Goal: Use online tool/utility: Utilize a website feature to perform a specific function

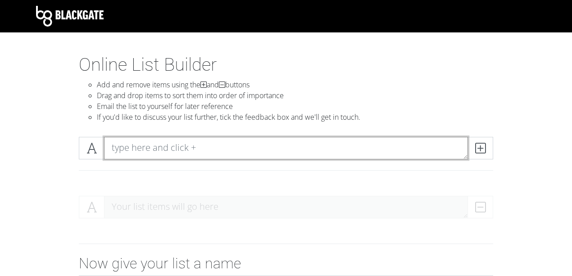
click at [180, 151] on textarea at bounding box center [286, 148] width 364 height 23
type textarea "o"
drag, startPoint x: 176, startPoint y: 150, endPoint x: 167, endPoint y: 151, distance: 9.2
click at [167, 151] on textarea "ousuma" at bounding box center [286, 148] width 364 height 23
type textarea "o"
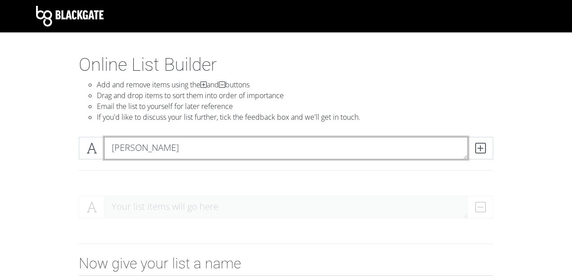
click at [133, 148] on textarea "[PERSON_NAME]" at bounding box center [286, 148] width 364 height 23
type textarea "[PERSON_NAME]"
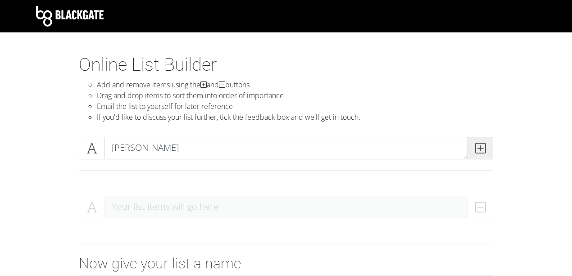
click at [483, 150] on icon at bounding box center [481, 148] width 10 height 9
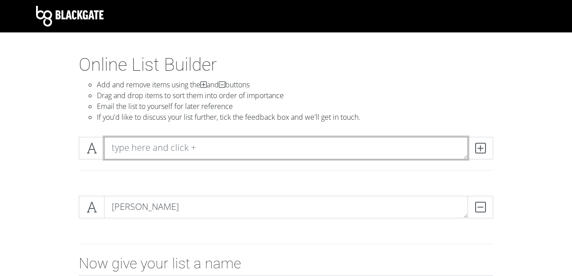
click at [228, 141] on textarea at bounding box center [286, 148] width 364 height 23
type textarea "Y"
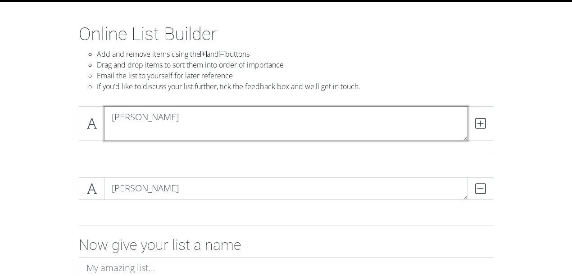
scroll to position [30, 0]
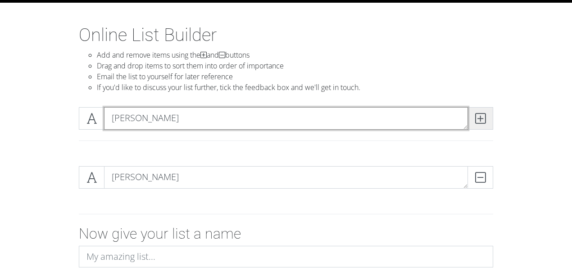
type textarea "[PERSON_NAME]"
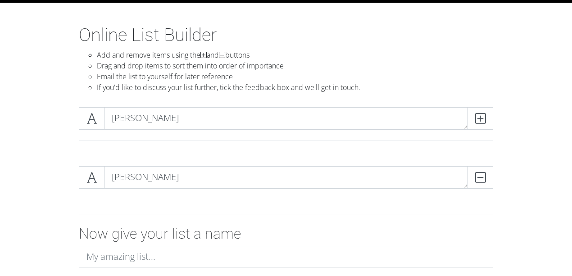
drag, startPoint x: 472, startPoint y: 117, endPoint x: 466, endPoint y: 118, distance: 6.3
click at [473, 118] on span at bounding box center [481, 118] width 26 height 23
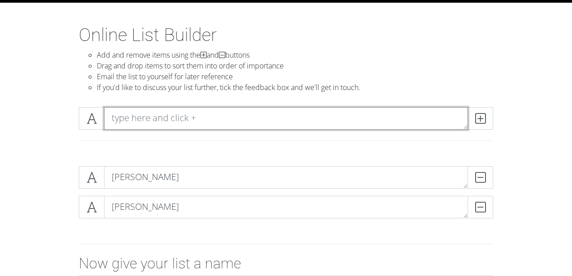
click at [252, 117] on textarea at bounding box center [286, 118] width 364 height 23
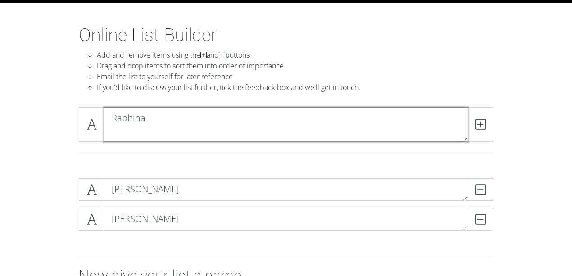
click at [140, 119] on textarea "Raphina" at bounding box center [286, 124] width 364 height 35
type textarea "Raphinha"
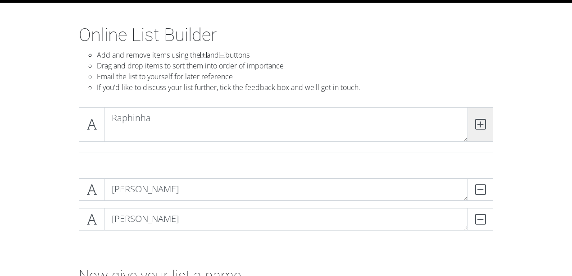
click at [484, 123] on icon at bounding box center [481, 124] width 10 height 9
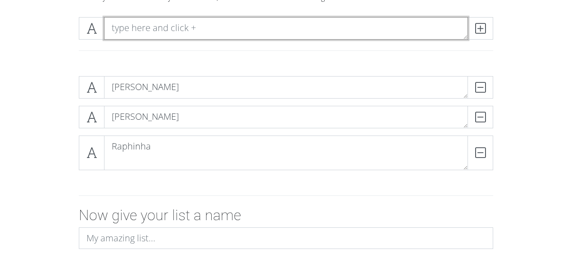
scroll to position [120, 0]
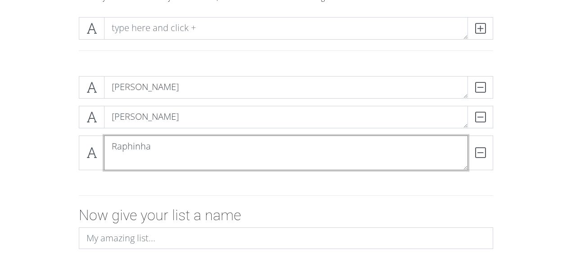
click at [155, 160] on textarea "Raphinha" at bounding box center [286, 153] width 364 height 35
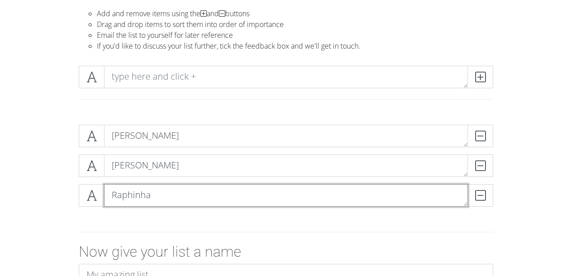
scroll to position [60, 0]
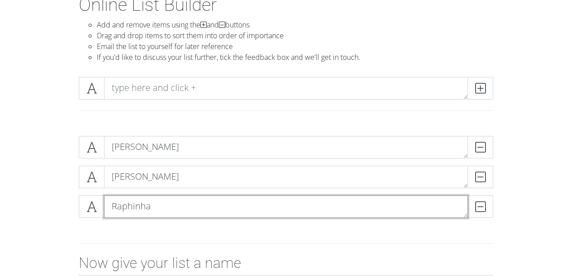
type textarea "Raphinha"
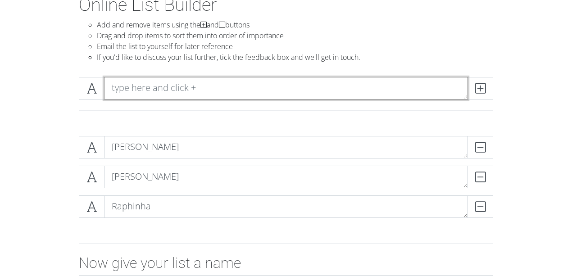
drag, startPoint x: 163, startPoint y: 80, endPoint x: 159, endPoint y: 82, distance: 4.6
click at [163, 80] on textarea at bounding box center [286, 88] width 364 height 23
type textarea "Vitinha"
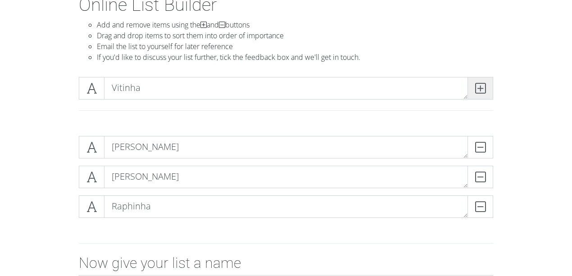
click at [485, 96] on span at bounding box center [481, 88] width 26 height 23
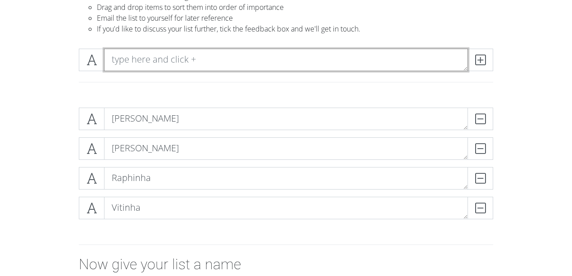
scroll to position [90, 0]
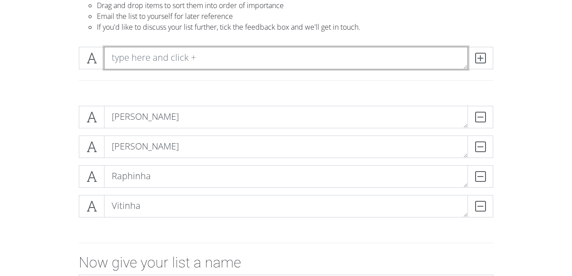
click at [150, 62] on textarea at bounding box center [286, 58] width 364 height 23
click at [111, 57] on textarea "[PERSON_NAME]" at bounding box center [286, 58] width 364 height 23
type textarea "[PERSON_NAME]"
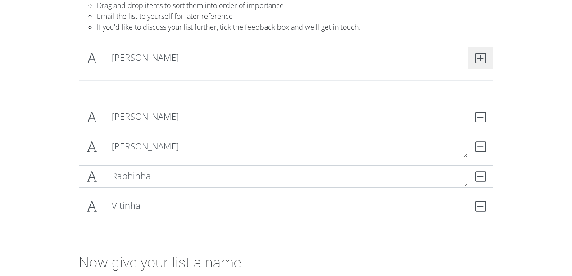
click at [479, 63] on icon at bounding box center [481, 58] width 10 height 9
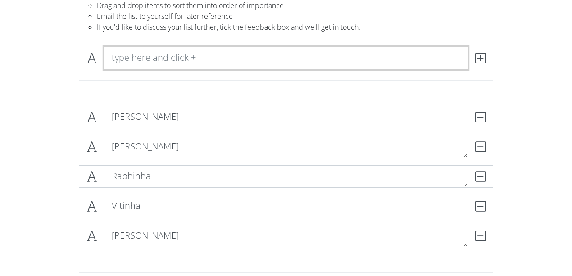
click at [249, 56] on textarea at bounding box center [286, 58] width 364 height 23
type textarea "[PERSON_NAME]"
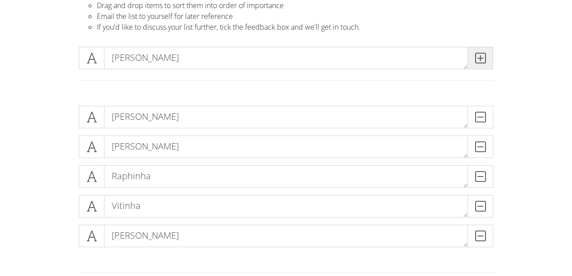
click at [479, 56] on icon at bounding box center [481, 58] width 10 height 9
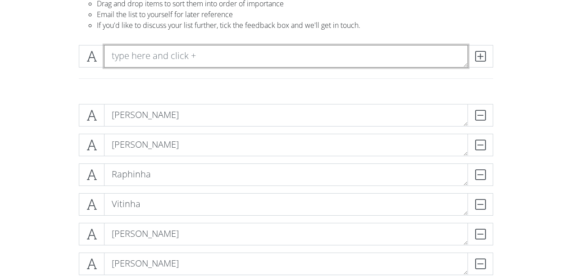
scroll to position [90, 0]
click at [157, 59] on textarea at bounding box center [286, 58] width 364 height 23
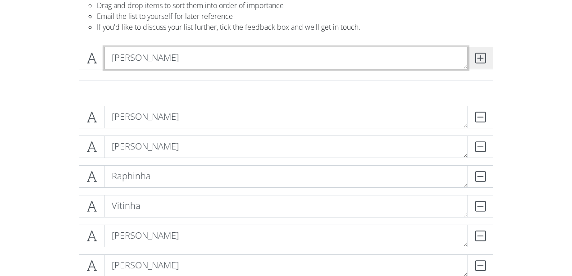
type textarea "[PERSON_NAME]"
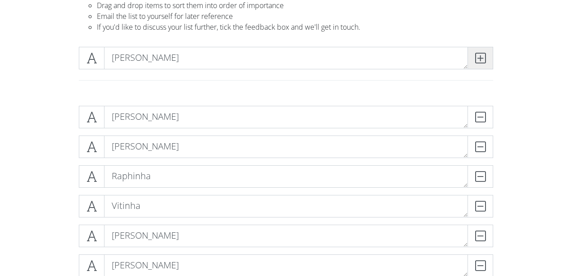
click at [484, 54] on icon at bounding box center [481, 58] width 10 height 9
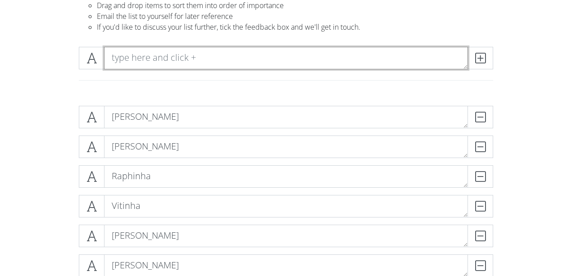
click at [272, 54] on textarea at bounding box center [286, 58] width 364 height 23
type textarea "[PERSON_NAME]"
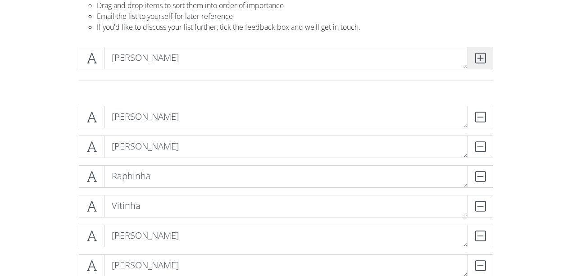
click at [485, 58] on icon at bounding box center [481, 58] width 10 height 9
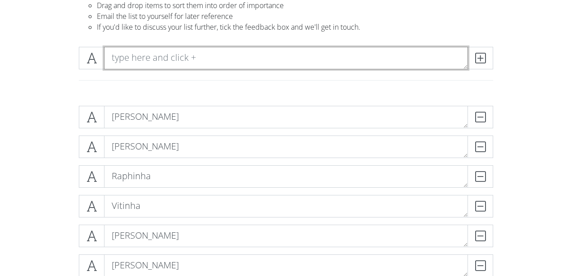
click at [238, 54] on textarea at bounding box center [286, 58] width 364 height 23
type textarea "[PERSON_NAME]"
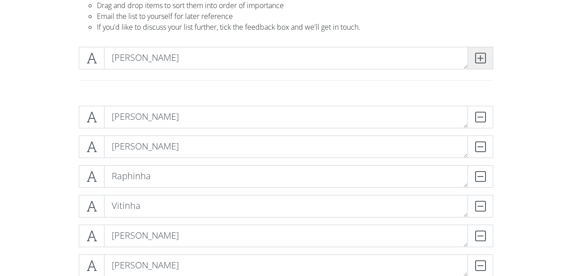
click at [483, 60] on icon at bounding box center [481, 58] width 10 height 9
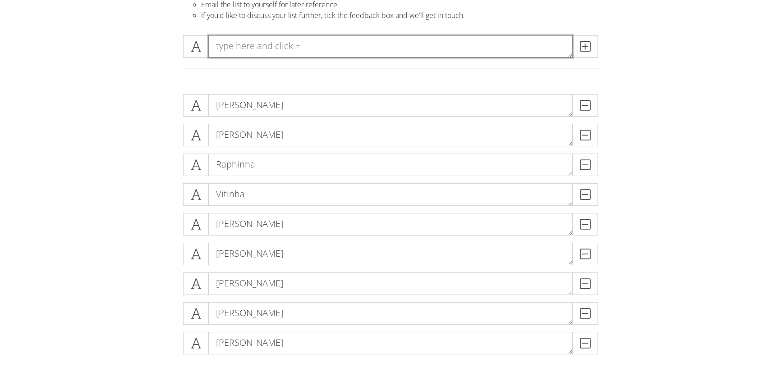
scroll to position [98, 0]
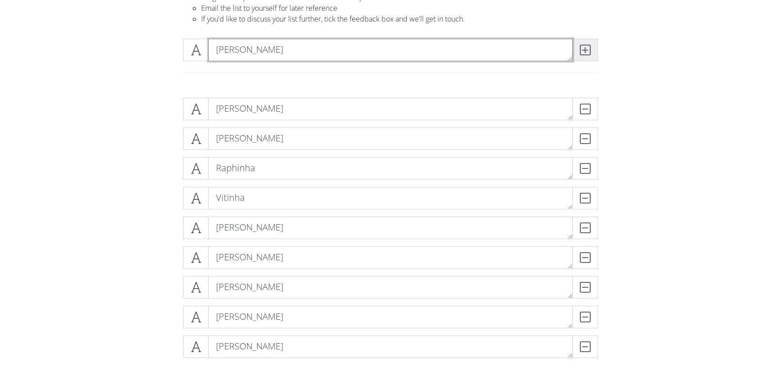
type textarea "[PERSON_NAME]"
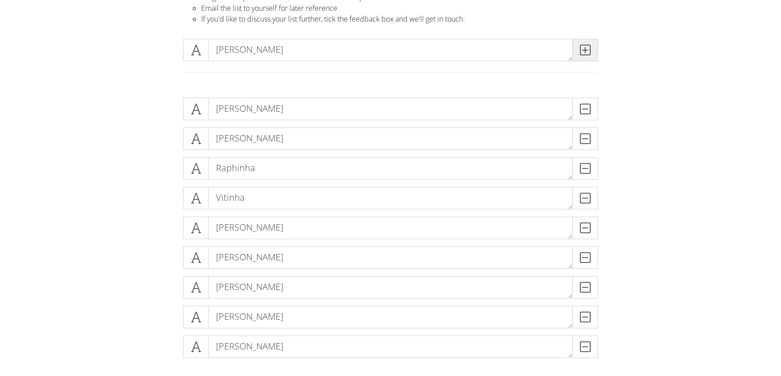
click at [572, 46] on icon at bounding box center [585, 50] width 10 height 9
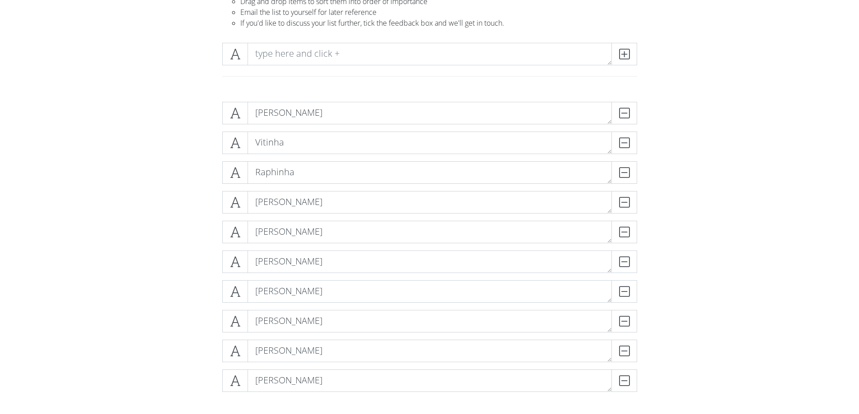
scroll to position [90, 0]
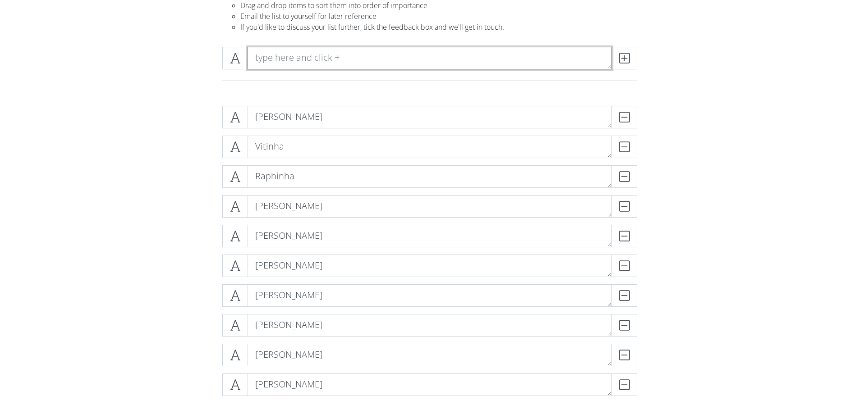
click at [301, 58] on textarea at bounding box center [429, 58] width 364 height 23
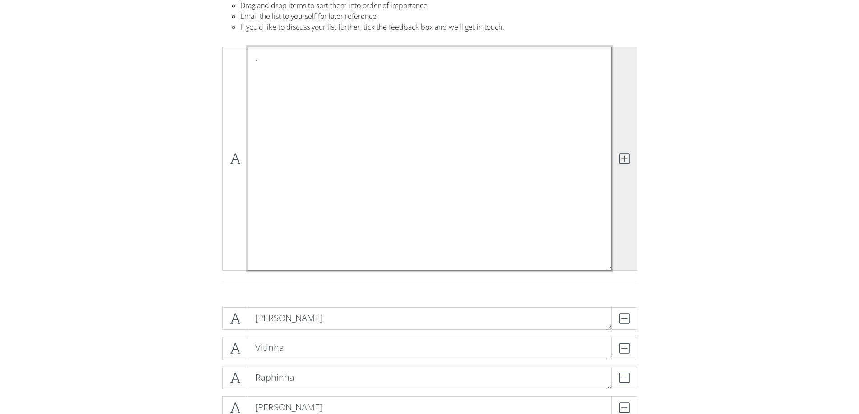
scroll to position [0, 0]
type textarea "."
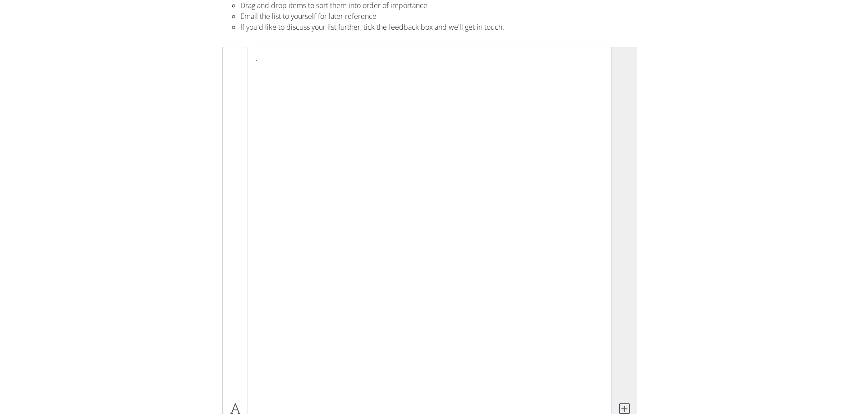
click at [572, 157] on span at bounding box center [624, 409] width 26 height 724
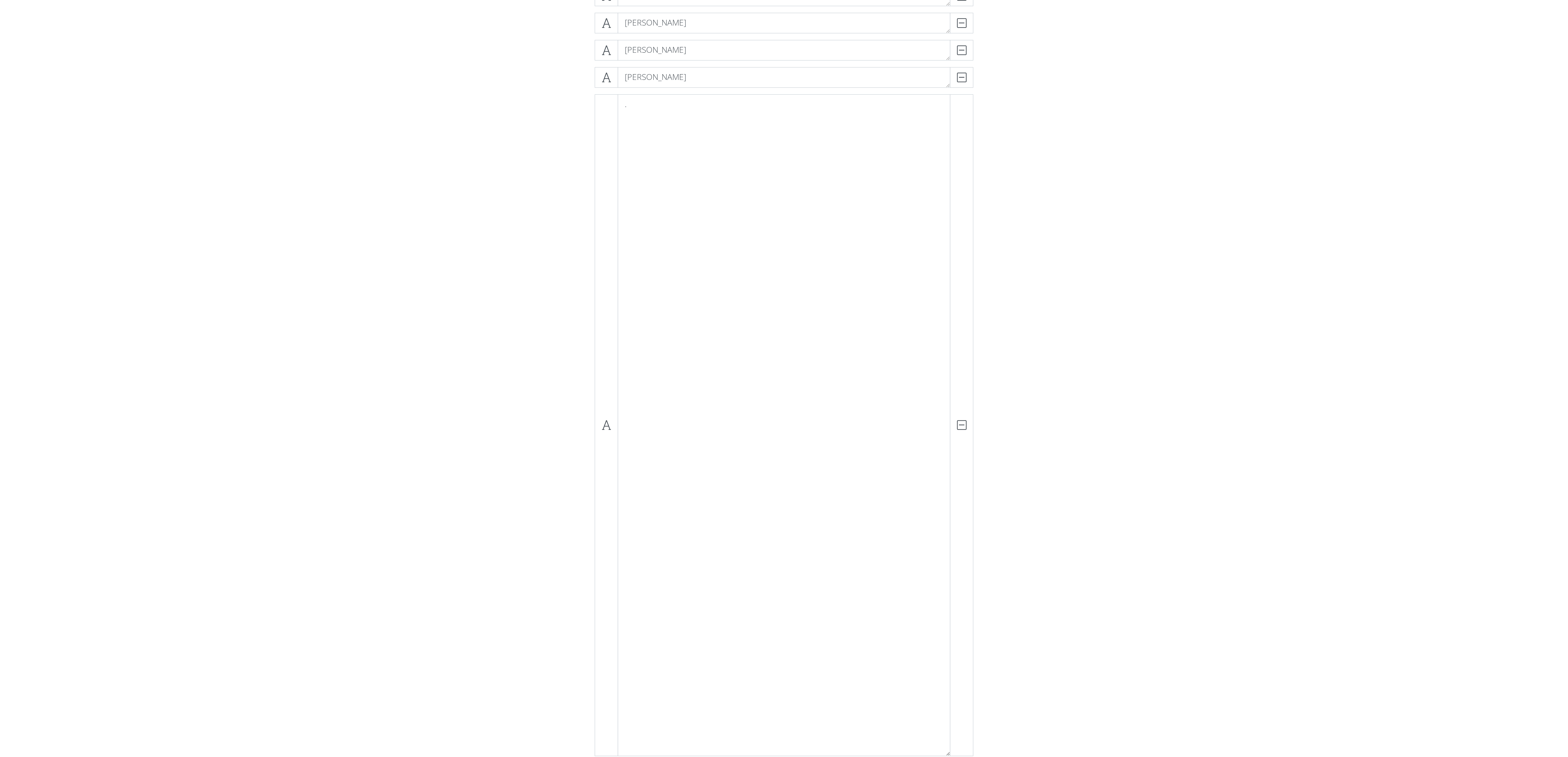
scroll to position [106, 0]
click at [348, 168] on textarea "." at bounding box center [784, 399] width 222 height 441
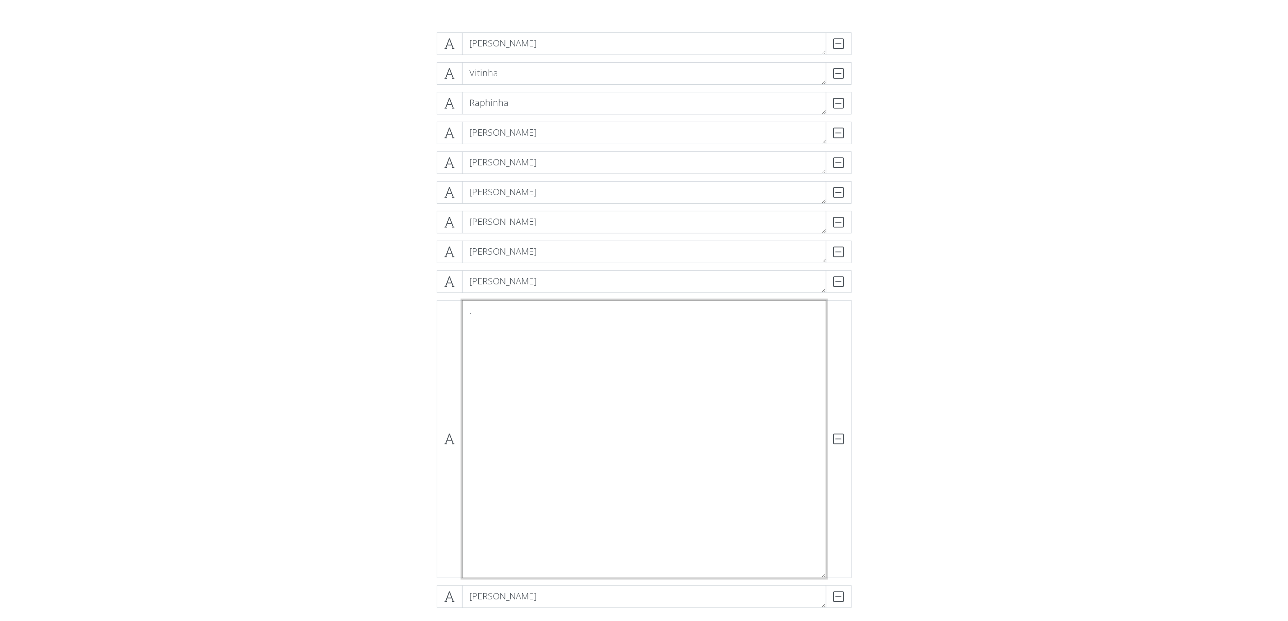
scroll to position [160, 0]
type textarea "."
click at [572, 276] on form "[PERSON_NAME] DELETE Vitinha DELETE Raphinha DELETE [PERSON_NAME] [PERSON_NAME]…" at bounding box center [644, 395] width 1288 height 732
click at [572, 269] on form "[PERSON_NAME] DELETE Vitinha DELETE Raphinha DELETE [PERSON_NAME] [PERSON_NAME]…" at bounding box center [644, 385] width 1288 height 732
